Goal: Download file/media

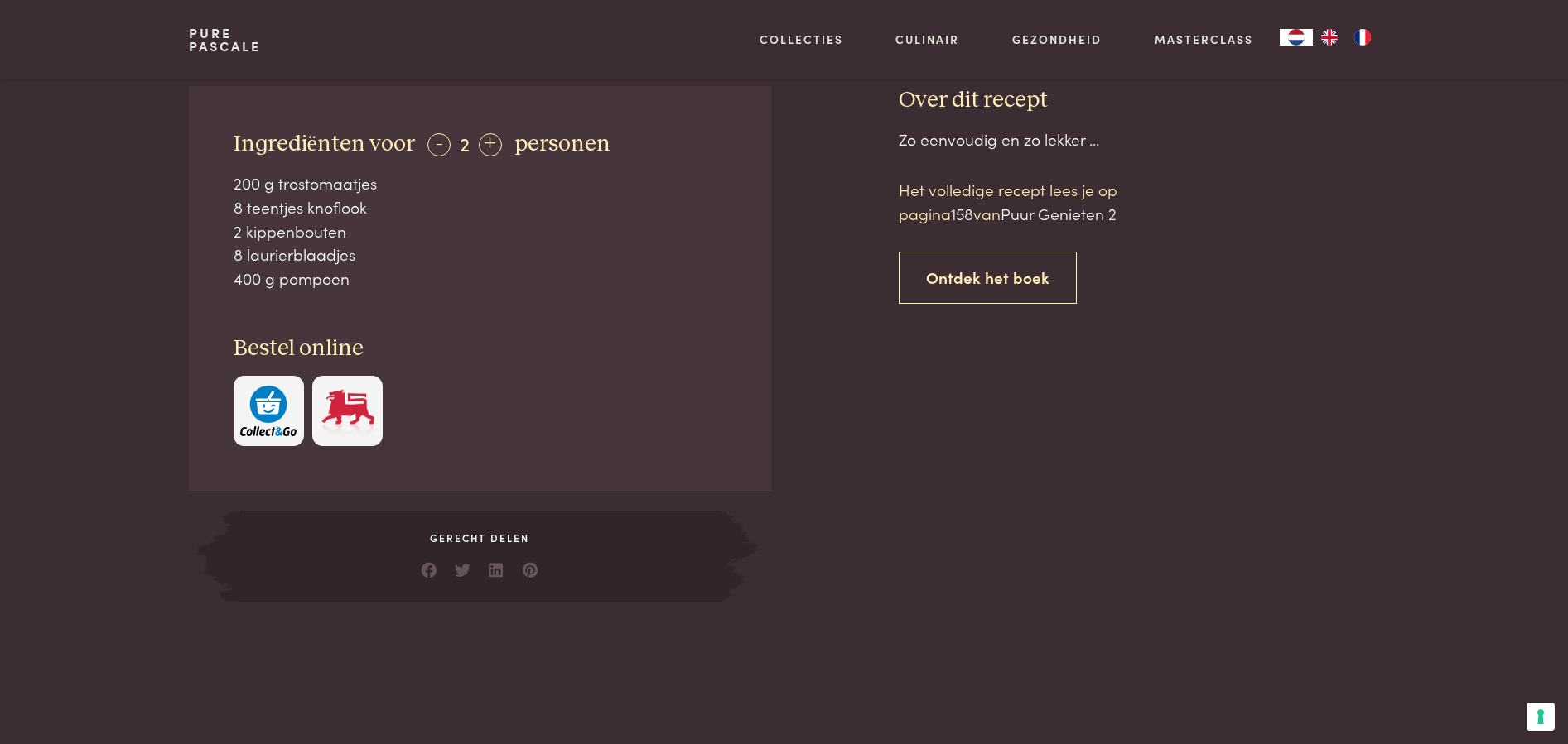
scroll to position [221, 0]
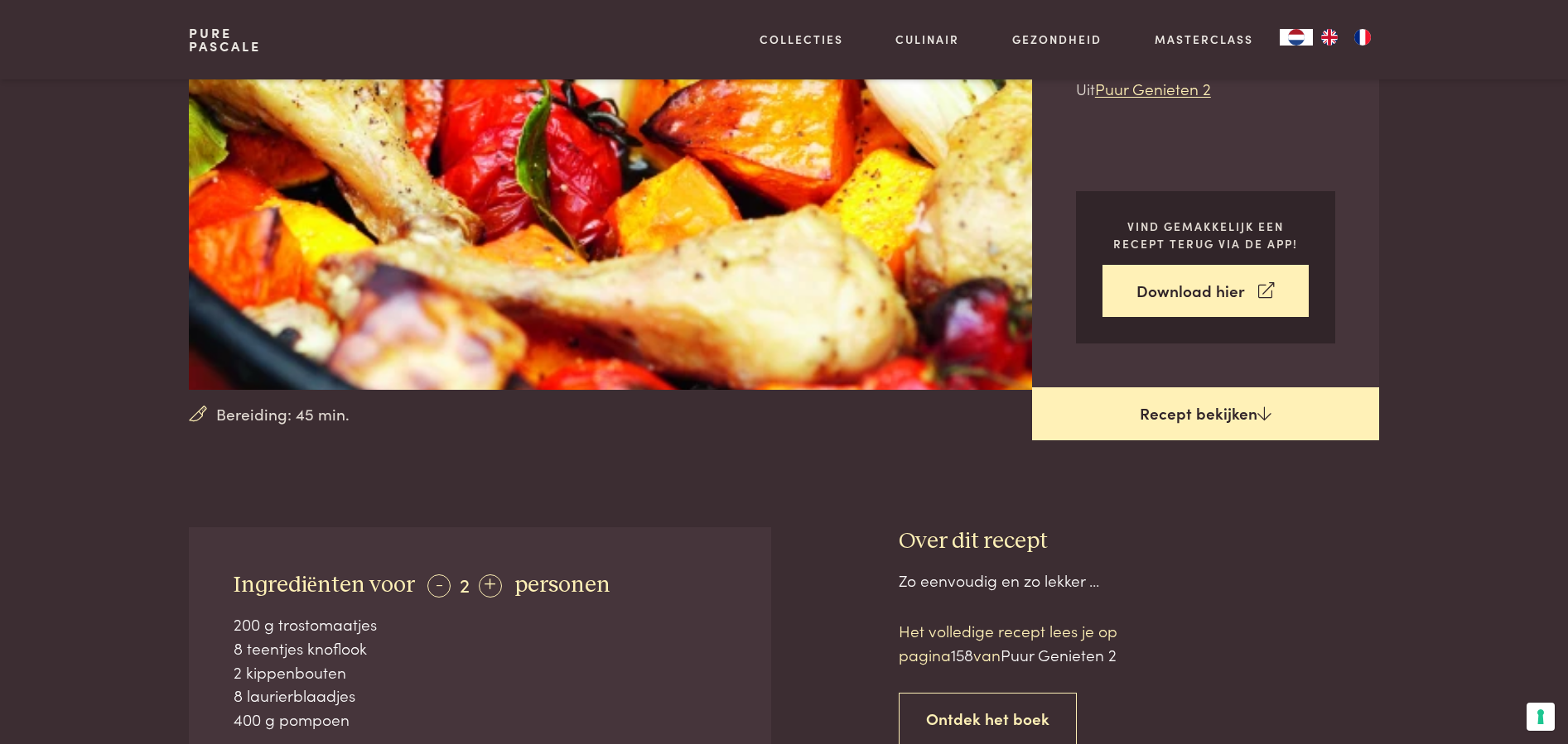
click at [1176, 409] on link "Recept bekijken" at bounding box center [1205, 414] width 347 height 53
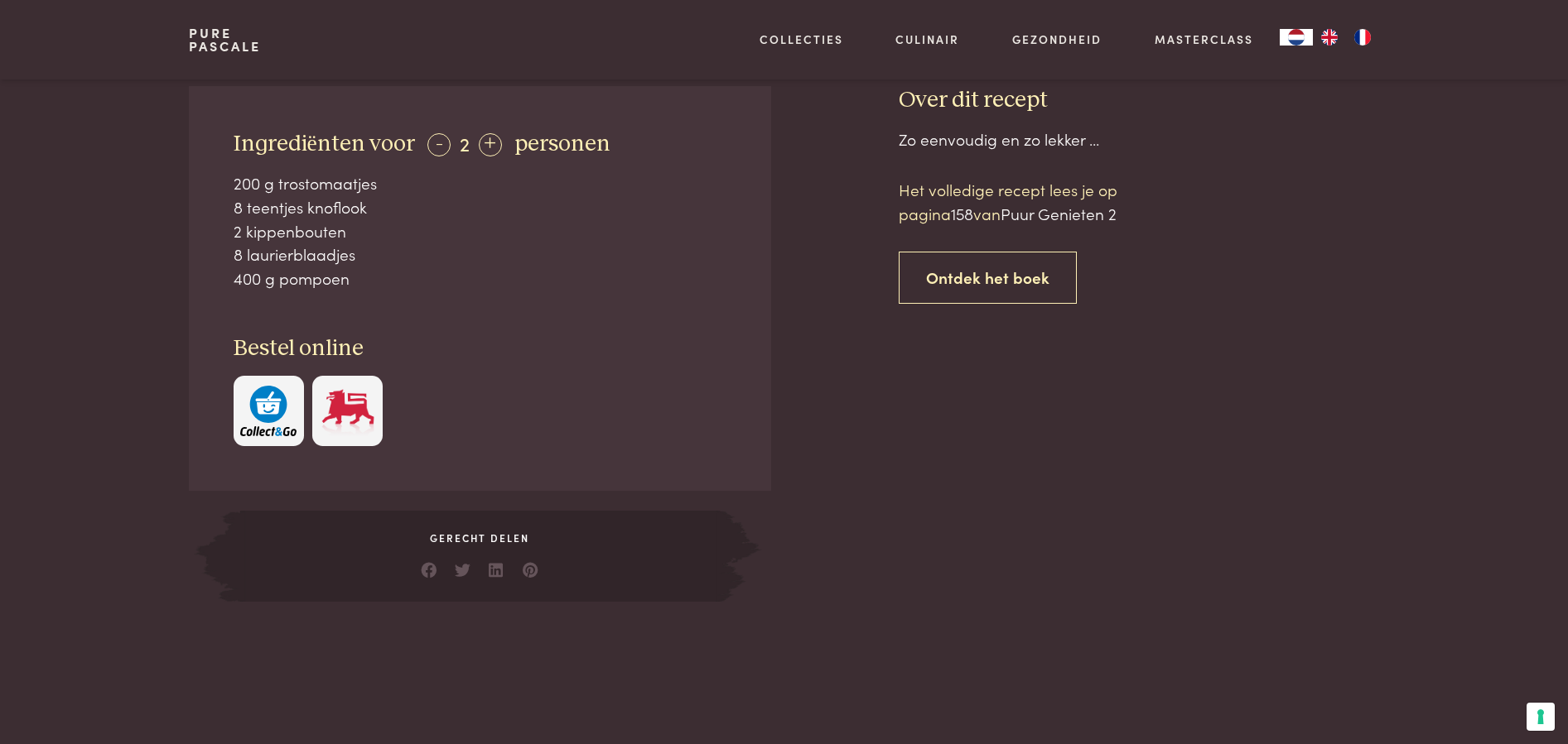
scroll to position [86, 0]
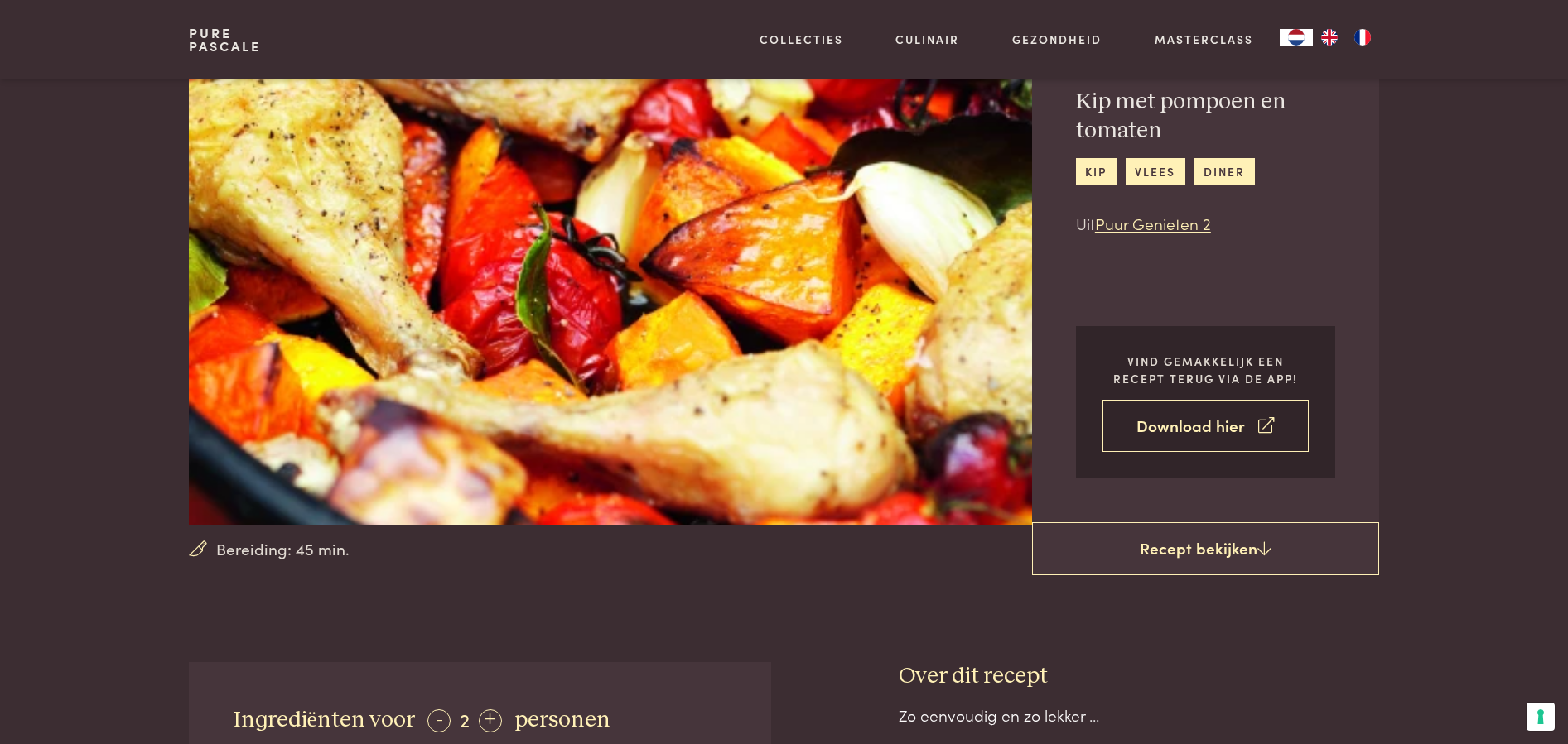
click at [1182, 416] on link "Download hier" at bounding box center [1205, 425] width 206 height 52
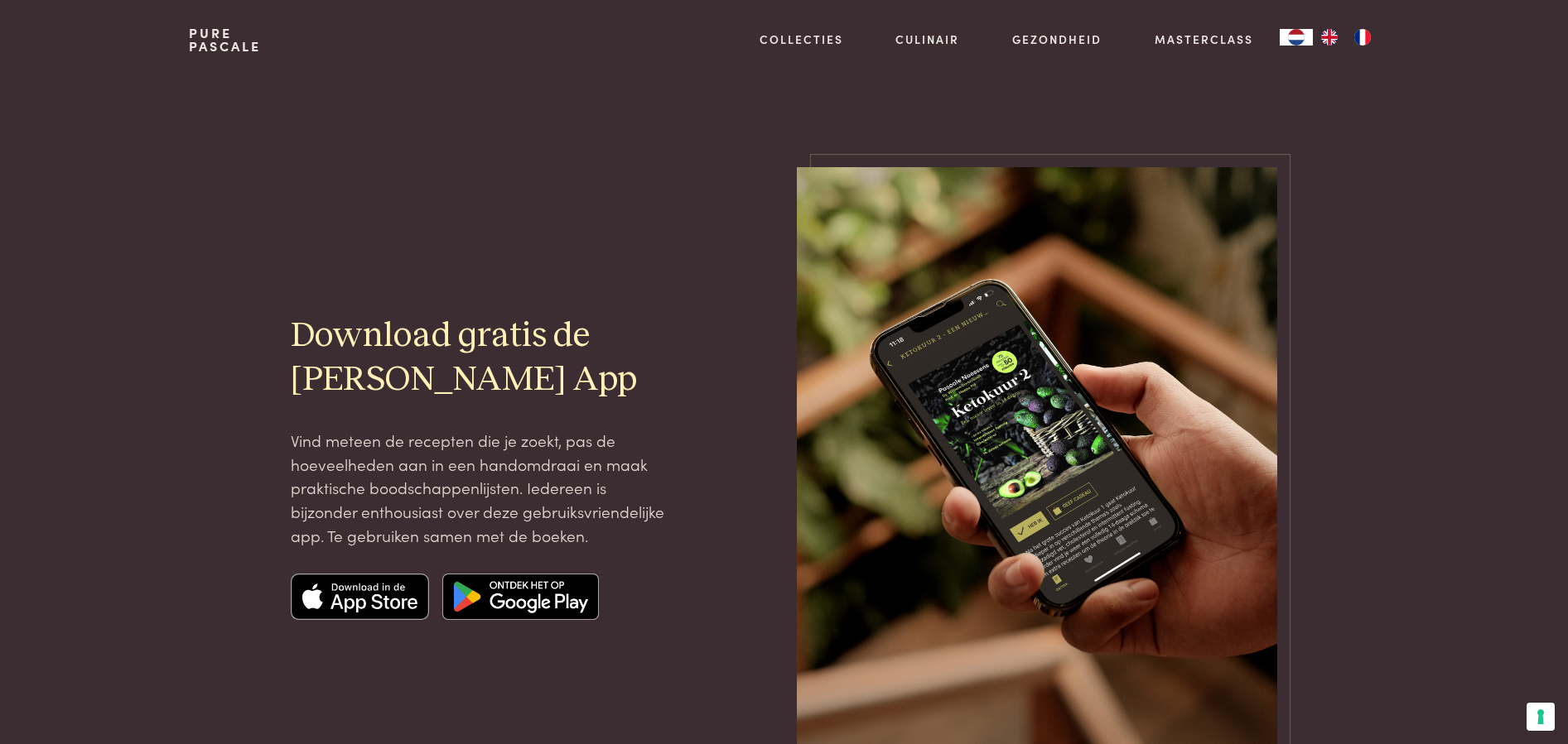
click at [576, 603] on img at bounding box center [520, 597] width 156 height 46
